Goal: Navigation & Orientation: Find specific page/section

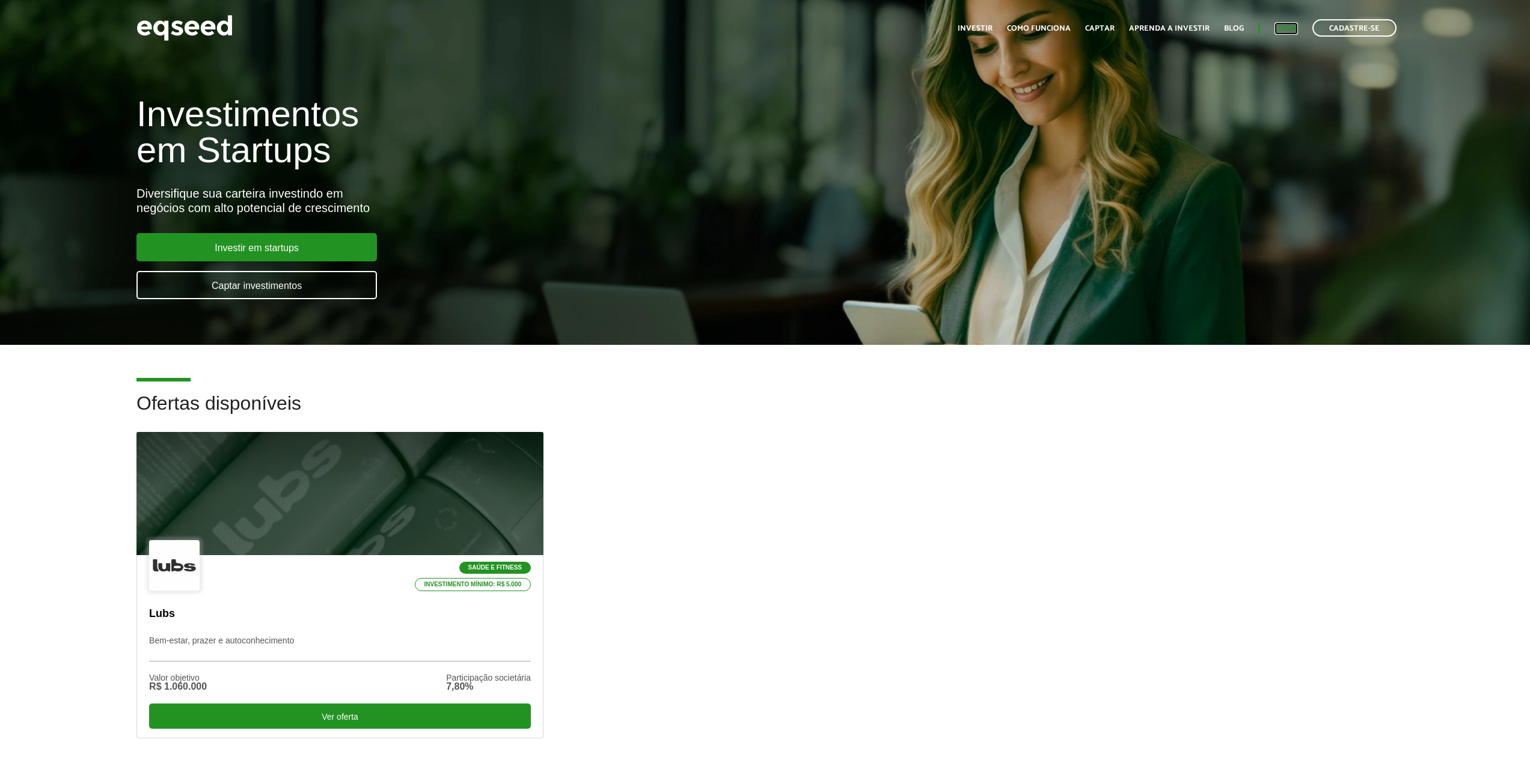
click at [1288, 32] on link "Login" at bounding box center [1286, 29] width 24 height 8
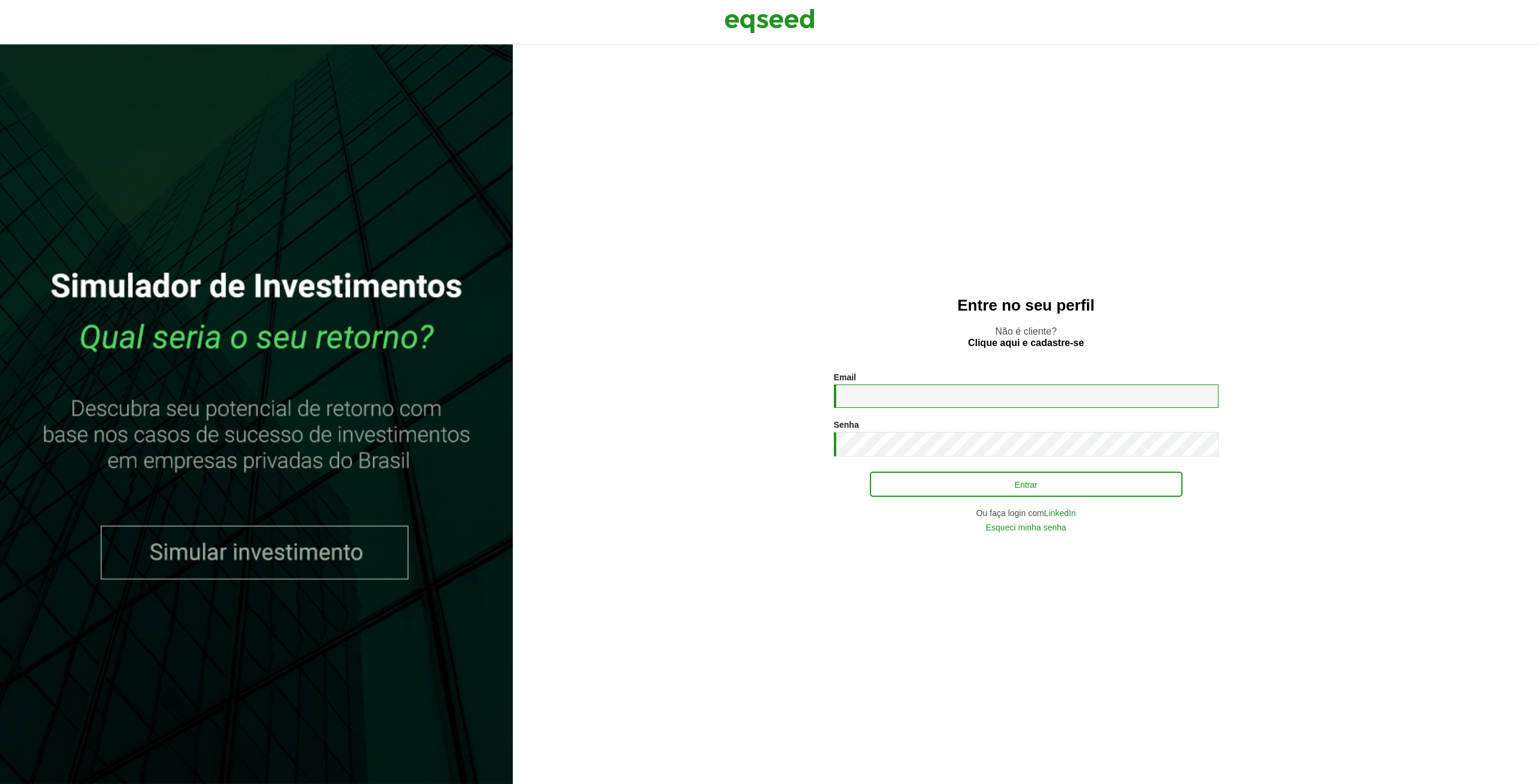
type input "**********"
click at [962, 485] on button "Entrar" at bounding box center [1026, 484] width 313 height 23
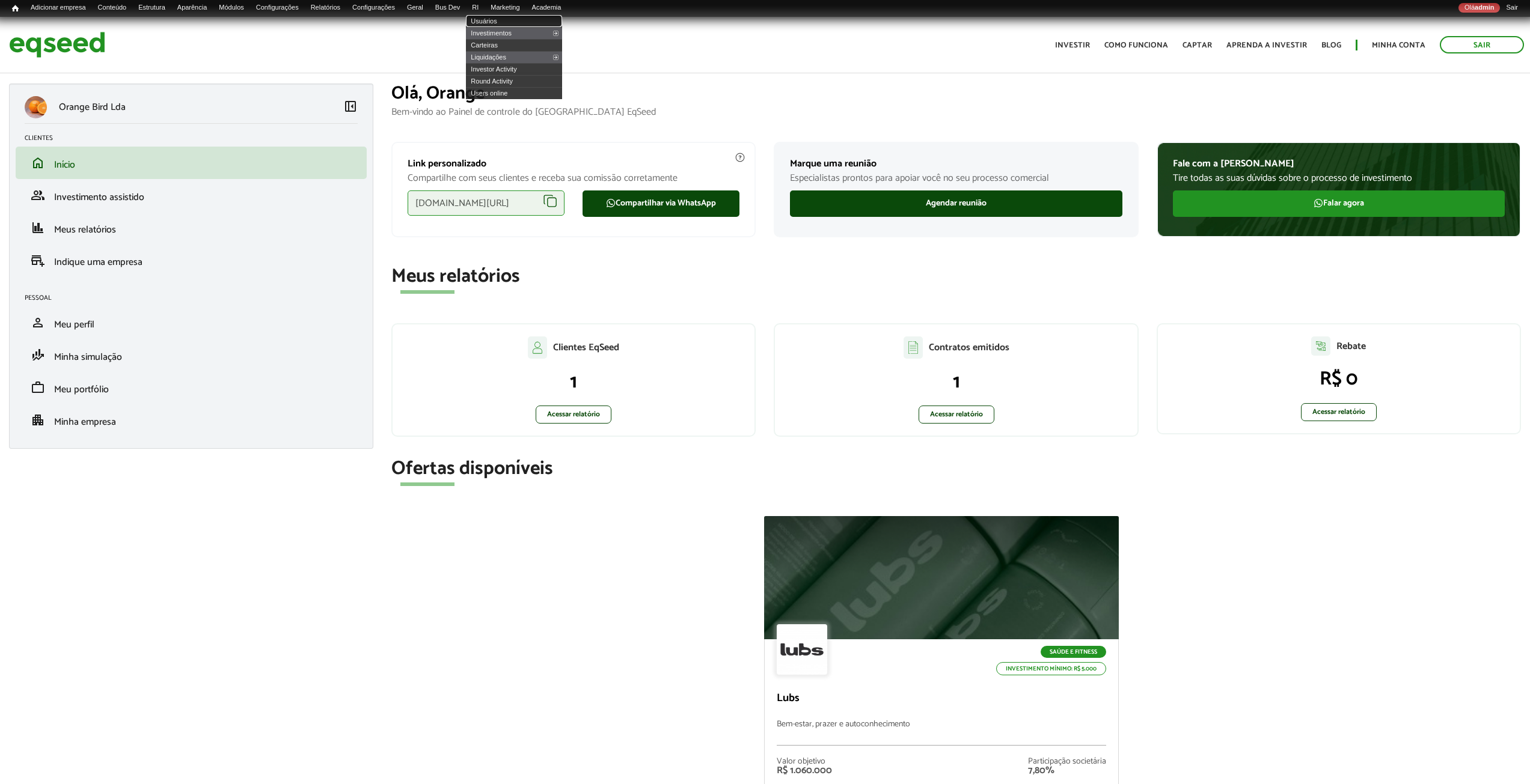
click at [521, 18] on link "Usuários" at bounding box center [514, 21] width 96 height 12
